Goal: Information Seeking & Learning: Learn about a topic

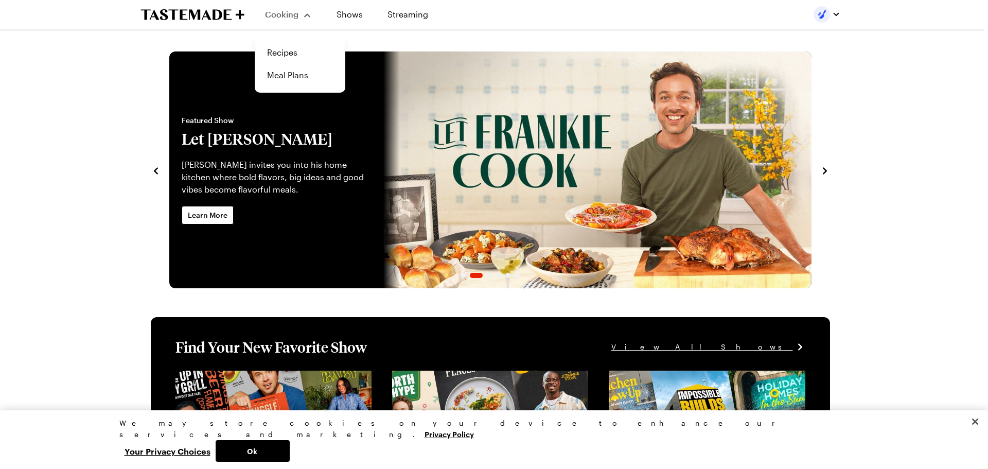
click at [299, 11] on div "Cooking" at bounding box center [288, 14] width 47 height 12
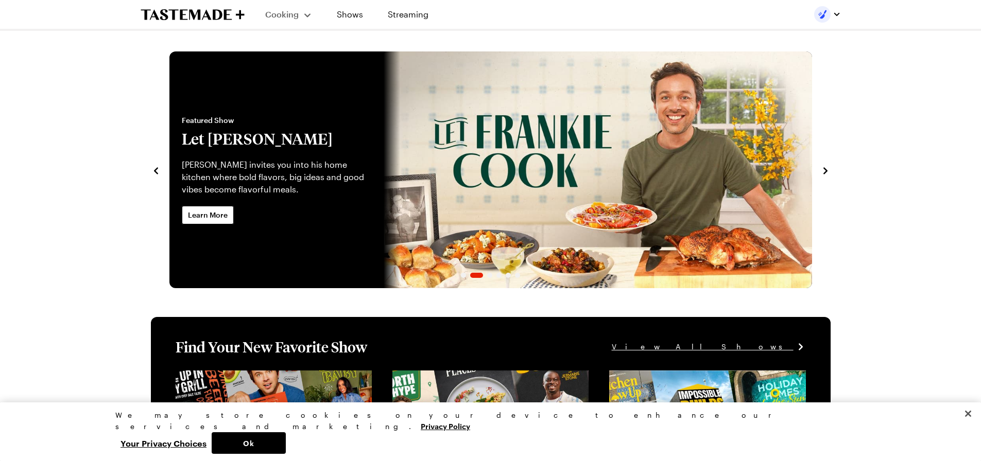
click at [303, 14] on div "Cooking" at bounding box center [288, 14] width 47 height 12
click at [274, 50] on link "Recipes" at bounding box center [300, 52] width 78 height 23
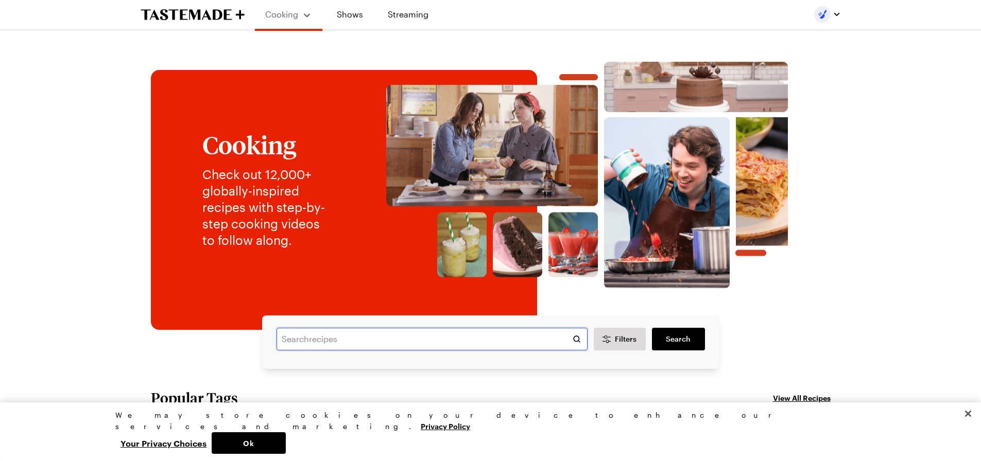
click at [334, 341] on input "text" at bounding box center [431, 339] width 311 height 23
type input "brisket"
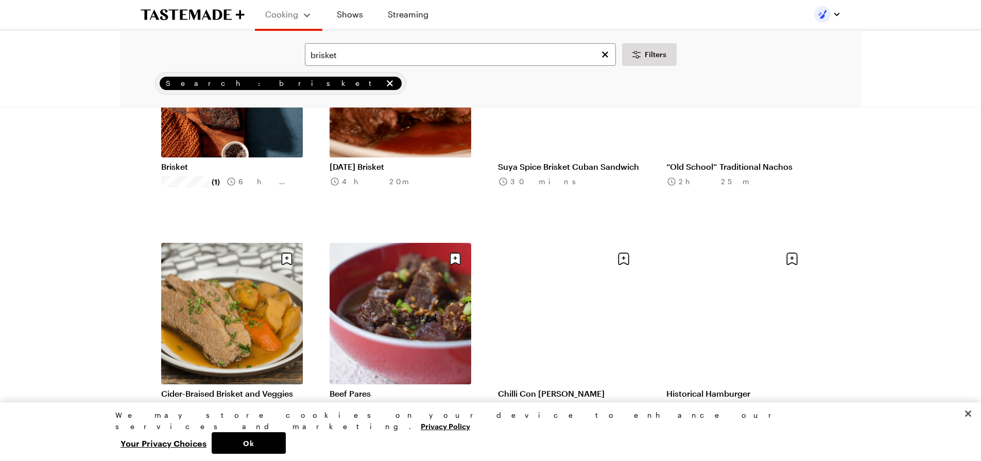
scroll to position [515, 0]
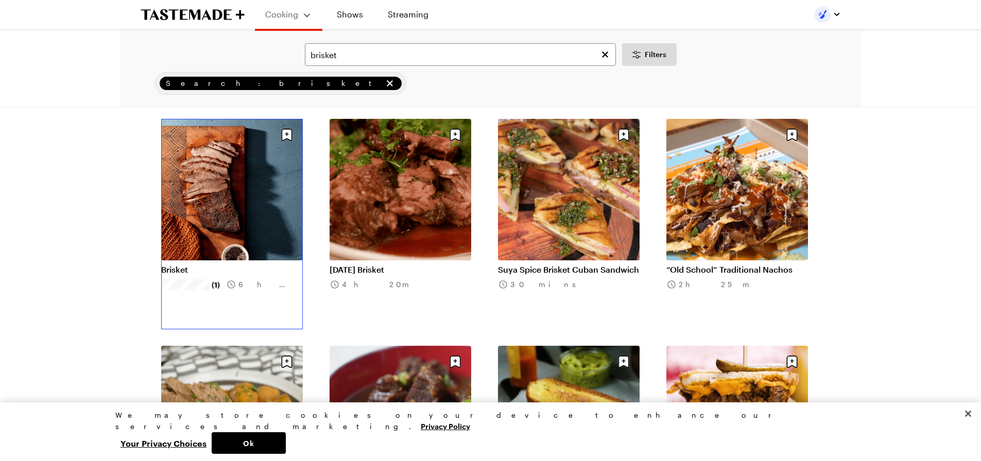
click at [178, 275] on link "Brisket" at bounding box center [232, 270] width 142 height 10
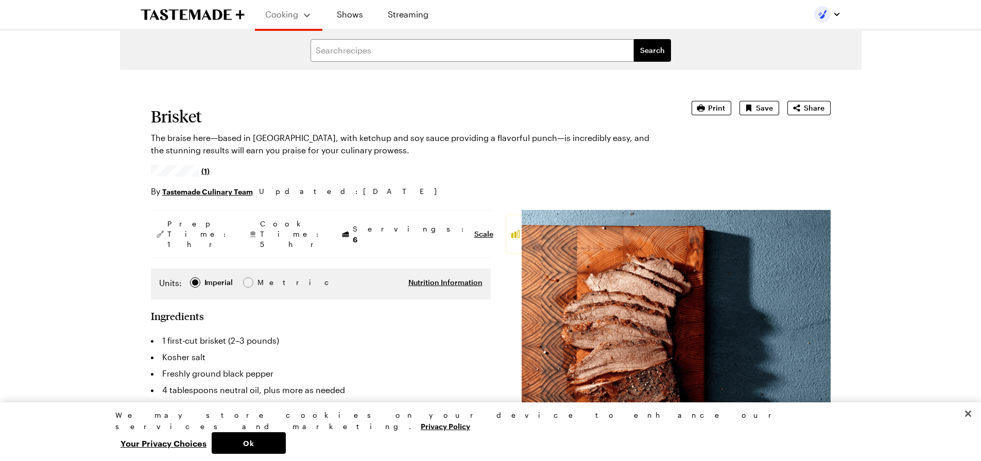
type textarea "x"
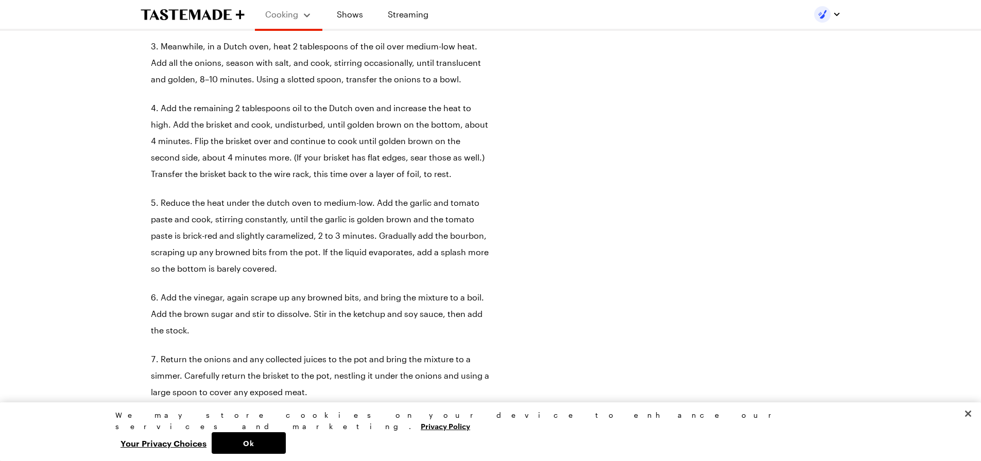
scroll to position [669, 0]
